Goal: Task Accomplishment & Management: Use online tool/utility

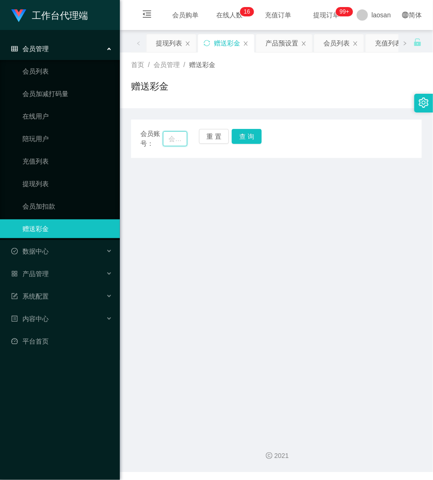
click at [179, 137] on input "text" at bounding box center [175, 138] width 24 height 15
paste input "wwww159"
type input "wwww159"
click at [243, 137] on button "查 询" at bounding box center [247, 136] width 30 height 15
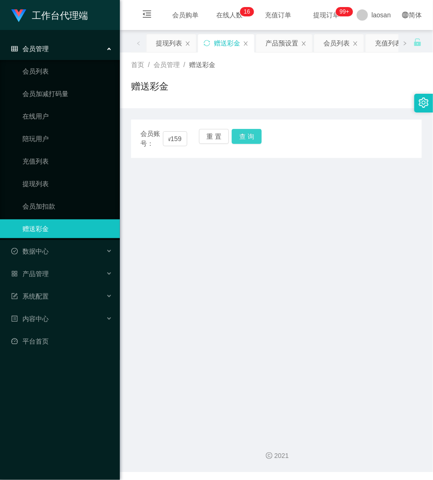
scroll to position [0, 0]
click at [243, 137] on div "重 置 查 询" at bounding box center [222, 139] width 47 height 20
click at [209, 139] on button "重 置" at bounding box center [214, 136] width 30 height 15
click at [206, 135] on button "重 置" at bounding box center [214, 136] width 30 height 15
drag, startPoint x: 175, startPoint y: 137, endPoint x: 243, endPoint y: 137, distance: 67.9
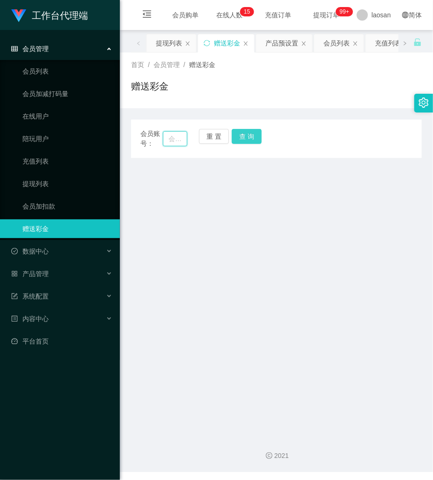
click at [179, 137] on input "text" at bounding box center [175, 138] width 24 height 15
paste input "wwww159"
click at [255, 132] on button "查 询" at bounding box center [247, 136] width 30 height 15
click at [255, 132] on div "会员账号： wwww159 重 置 查 询" at bounding box center [276, 139] width 291 height 20
click at [175, 141] on input "wwww159" at bounding box center [175, 138] width 24 height 15
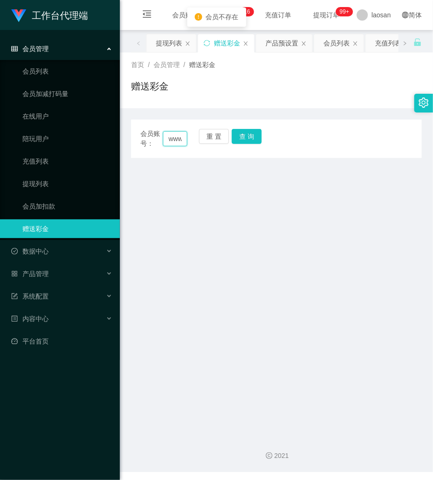
click at [172, 139] on input "www159" at bounding box center [175, 138] width 24 height 15
click at [180, 139] on input "ww159" at bounding box center [175, 138] width 24 height 15
click at [180, 137] on input "59" at bounding box center [175, 138] width 24 height 15
type input "5"
type input "wwww159"
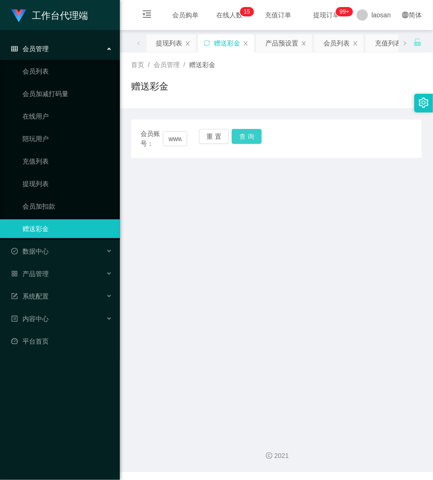
click at [253, 138] on button "查 询" at bounding box center [247, 136] width 30 height 15
click at [245, 135] on button "查 询" at bounding box center [247, 136] width 30 height 15
click at [245, 135] on div "会员账号： wwww159 重 置 查 询" at bounding box center [276, 139] width 291 height 20
click at [245, 135] on button "查 询" at bounding box center [247, 136] width 30 height 15
click at [245, 135] on div "会员账号： wwww159 重 置 查 询" at bounding box center [276, 139] width 291 height 20
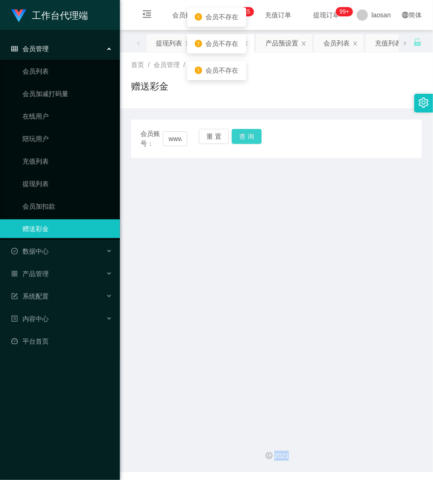
click at [245, 135] on button "查 询" at bounding box center [247, 136] width 30 height 15
click at [245, 135] on div "会员账号： wwww159 重 置 查 询" at bounding box center [276, 139] width 291 height 20
click at [245, 135] on button "查 询" at bounding box center [247, 136] width 30 height 15
